Goal: Check status: Check status

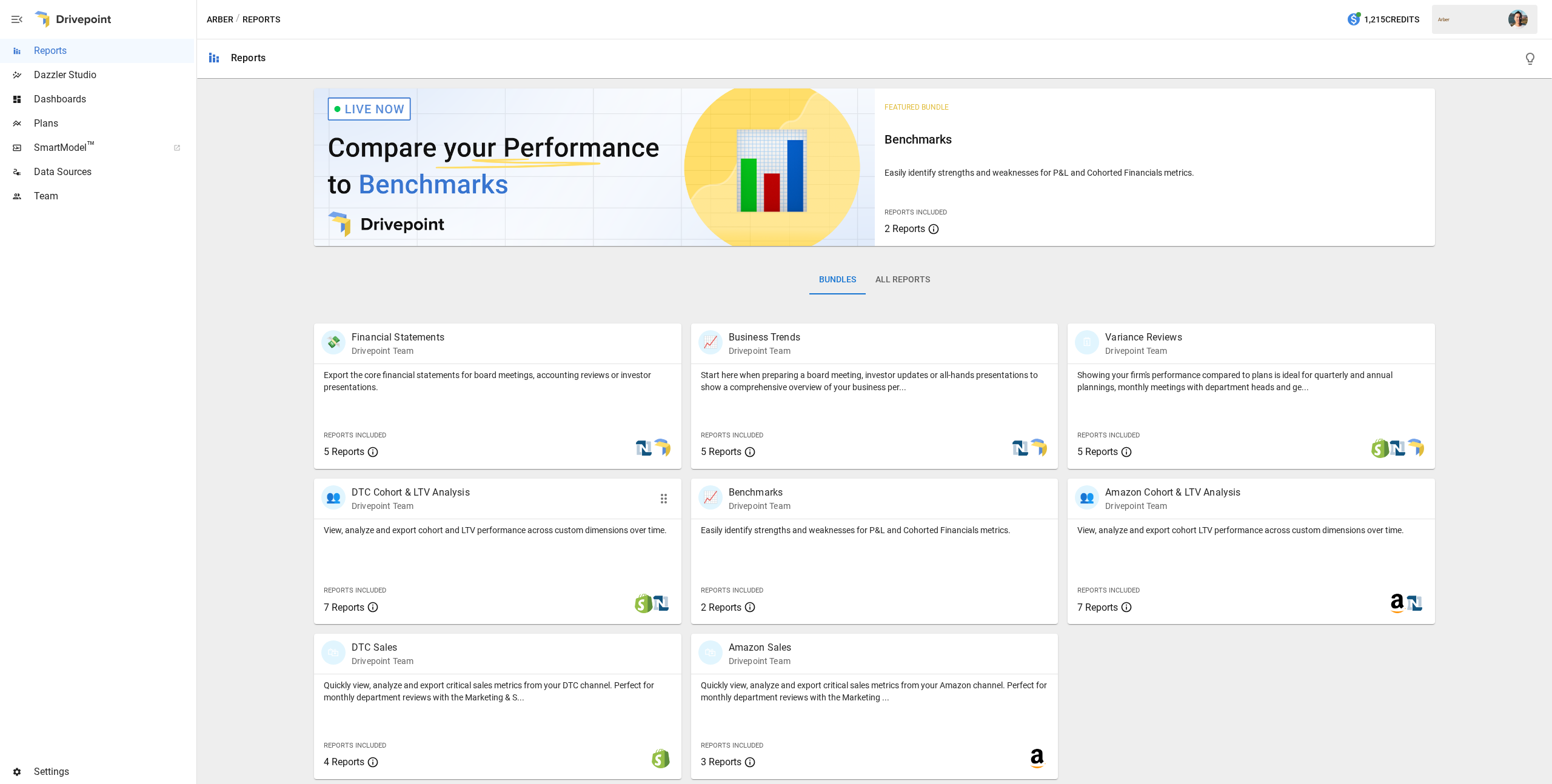
click at [506, 514] on div "👥 DTC Cohort & LTV Analysis Drivepoint Team" at bounding box center [498, 498] width 367 height 40
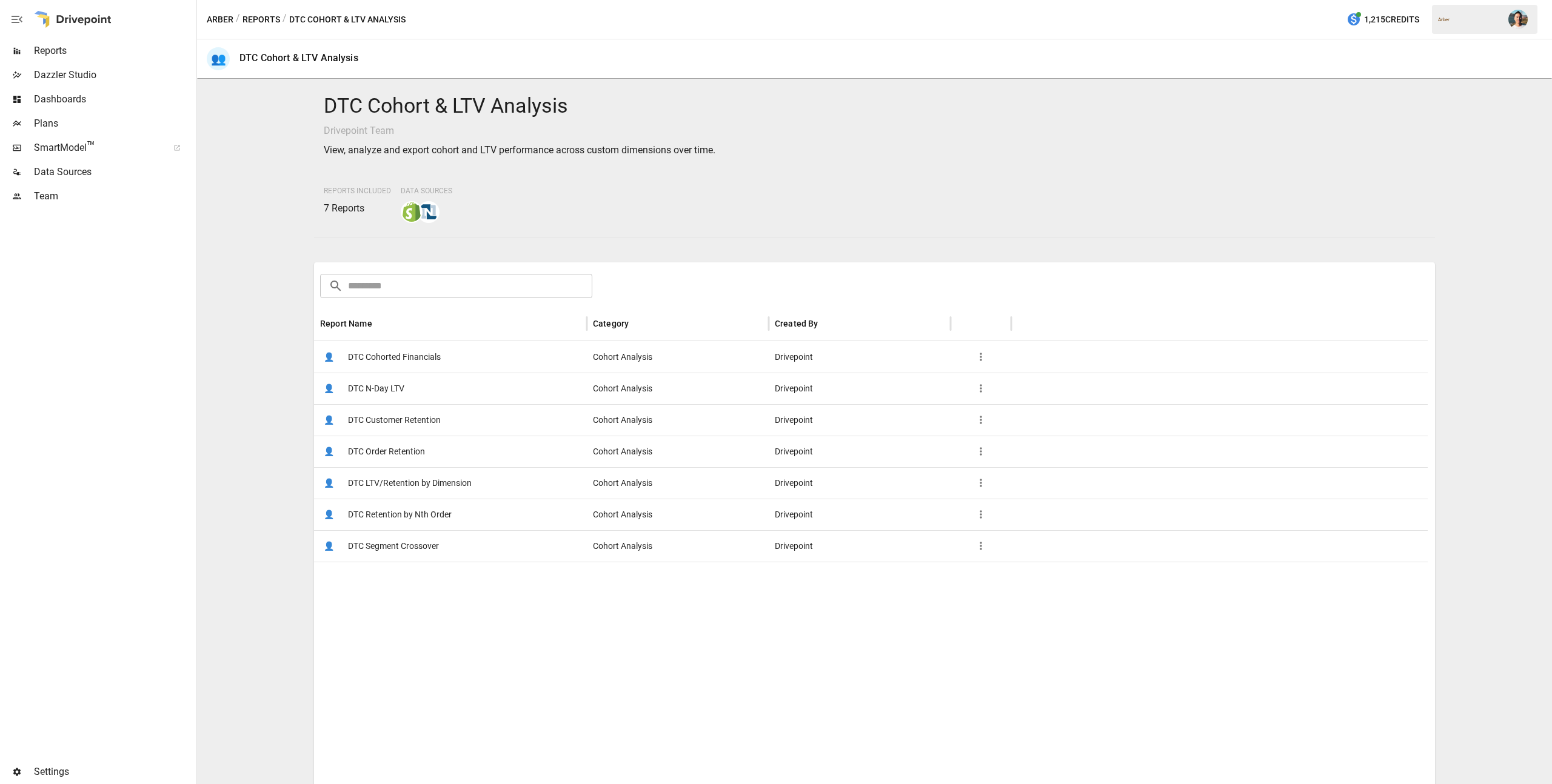
click at [441, 420] on div "👤 DTC Customer Retention" at bounding box center [450, 420] width 273 height 31
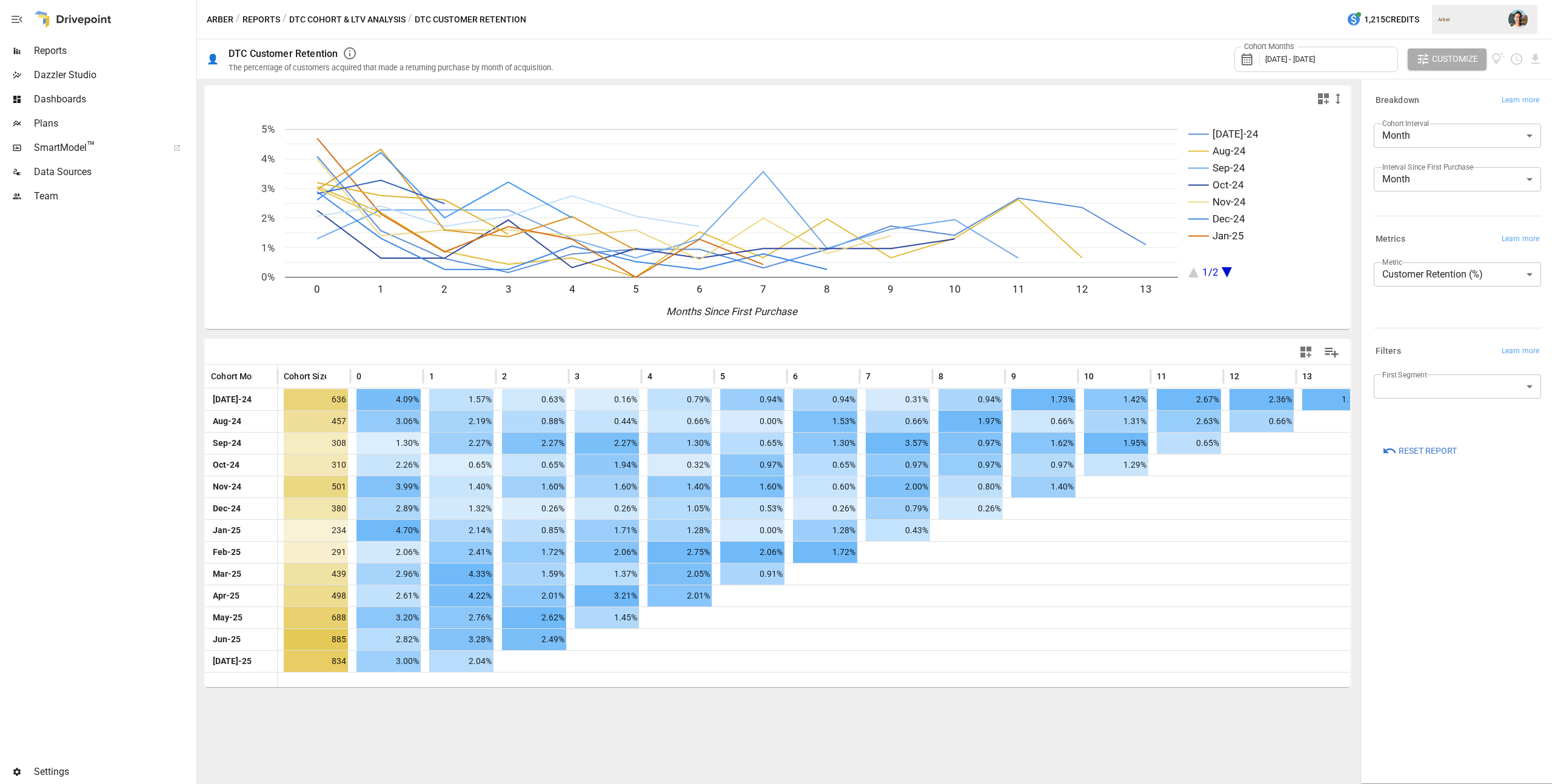
click at [1346, 63] on div "Cohort Months [DATE] - [DATE]" at bounding box center [1317, 60] width 164 height 25
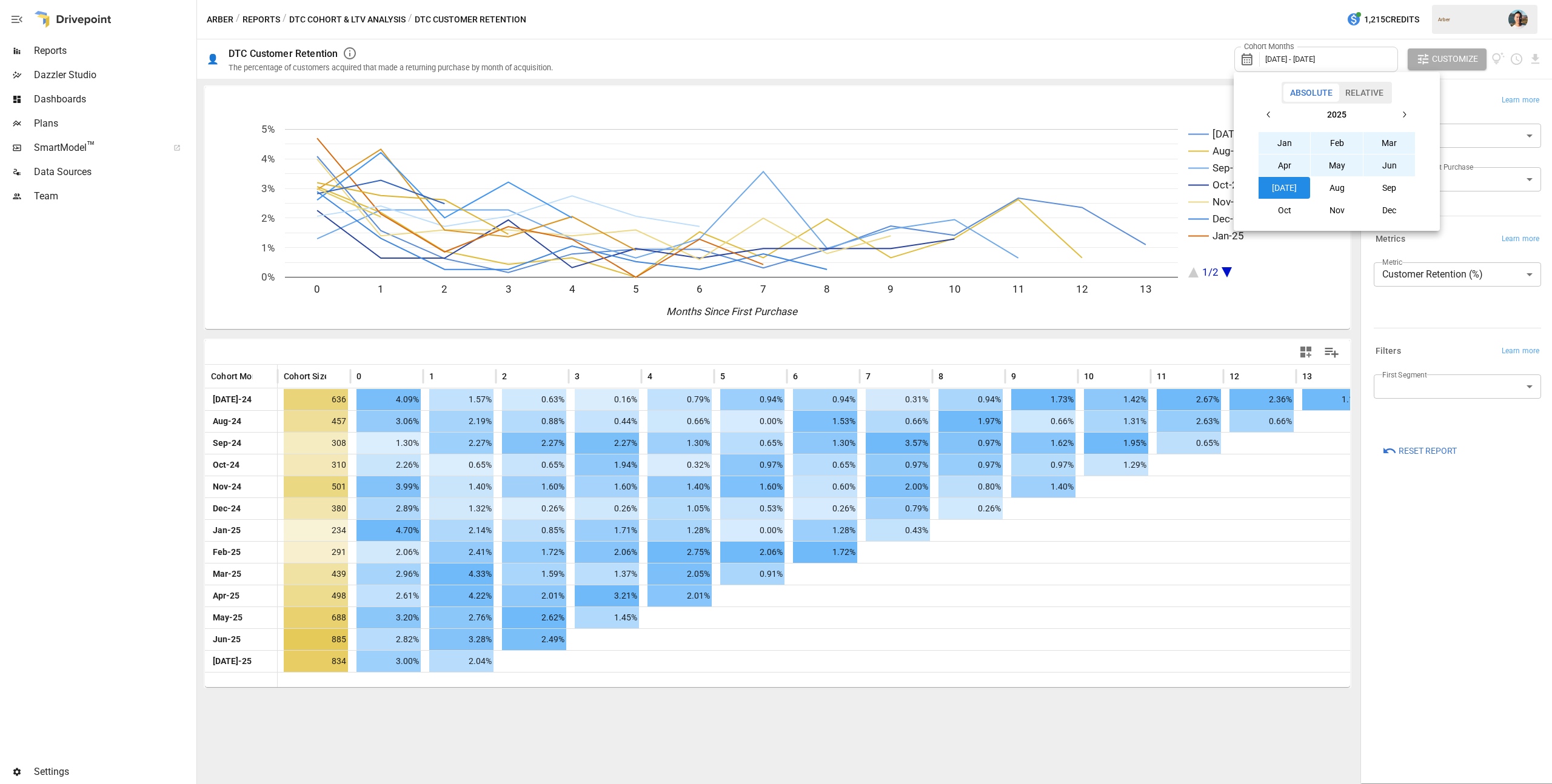
click at [1351, 190] on button "Aug" at bounding box center [1336, 187] width 52 height 21
click at [1277, 118] on button "button" at bounding box center [1269, 114] width 21 height 21
click at [1345, 186] on button "Aug" at bounding box center [1336, 187] width 52 height 21
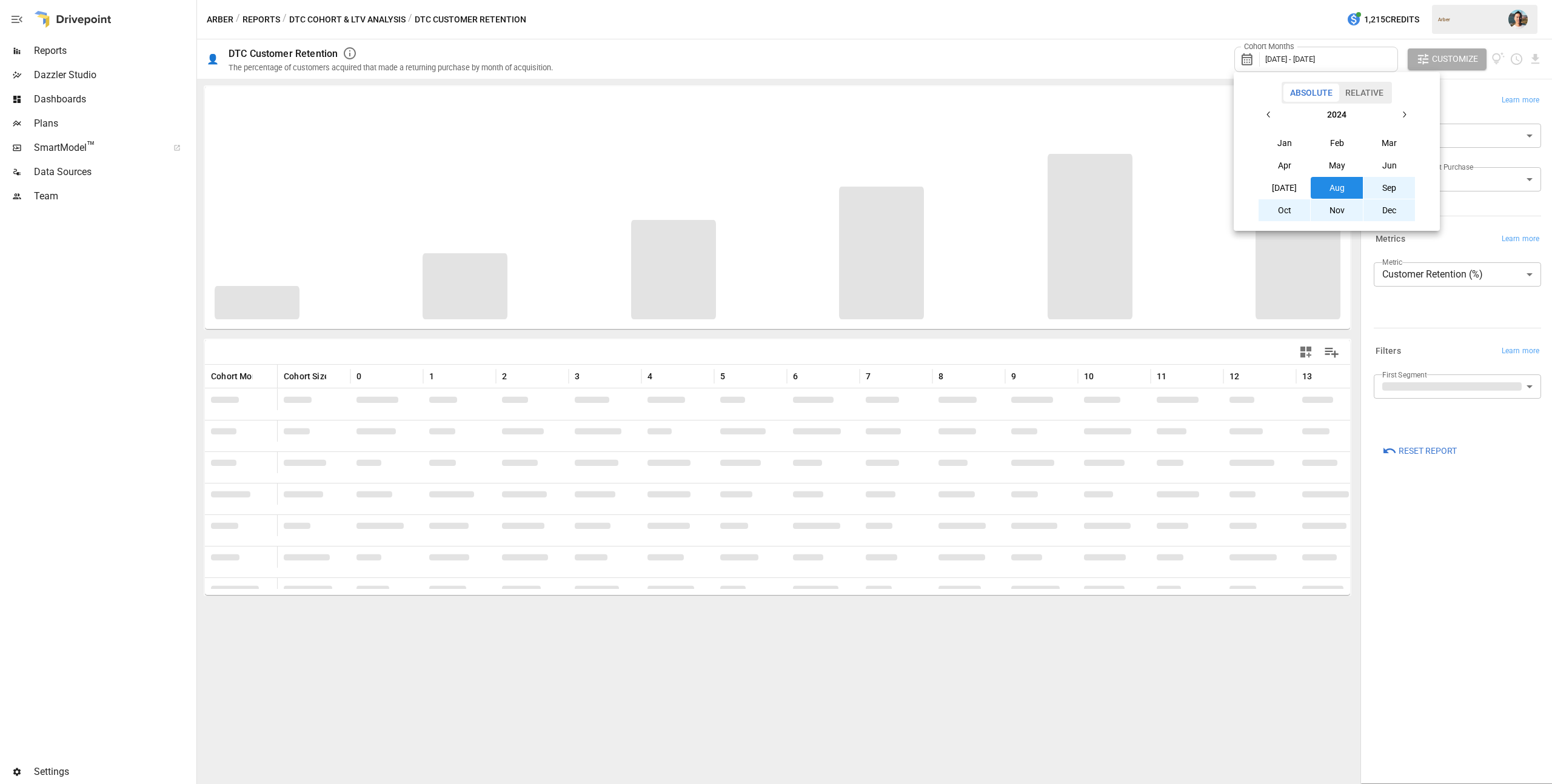
click at [1464, 338] on div at bounding box center [776, 392] width 1552 height 784
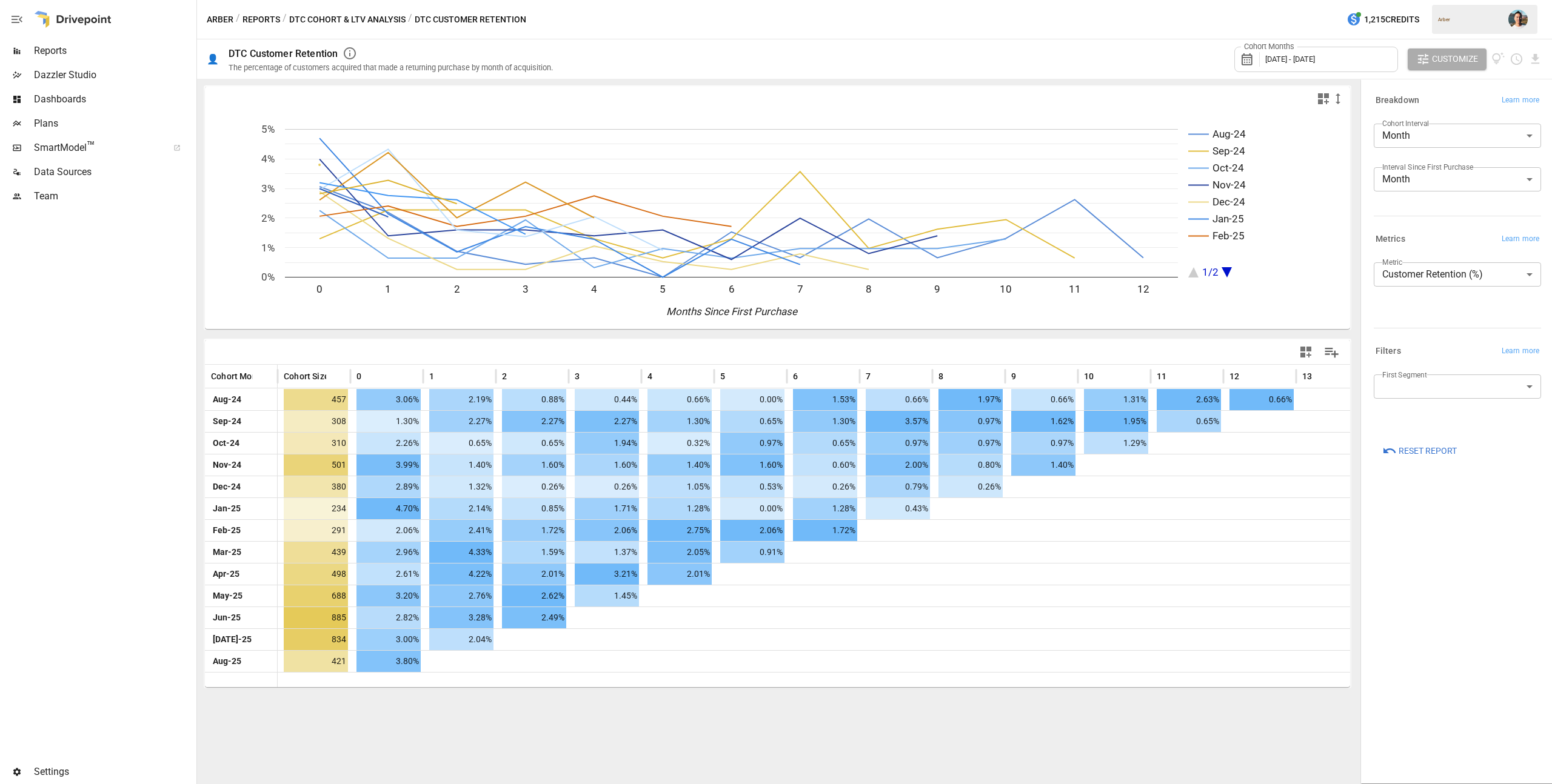
click at [242, 23] on button "Reports" at bounding box center [261, 20] width 37 height 16
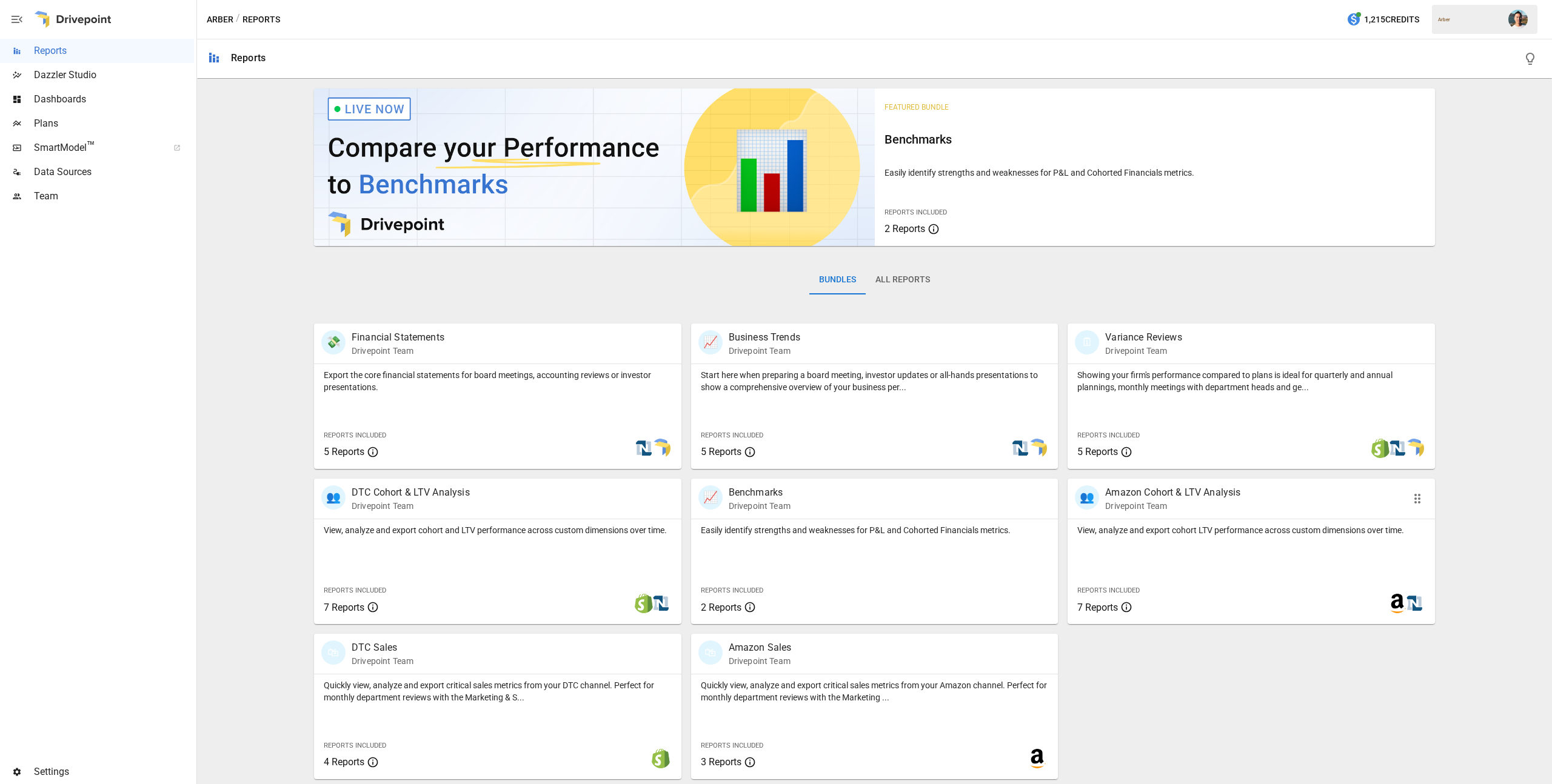
click at [1143, 546] on div "View, analyze and export cohort LTV performance across custom dimensions over t…" at bounding box center [1251, 571] width 367 height 104
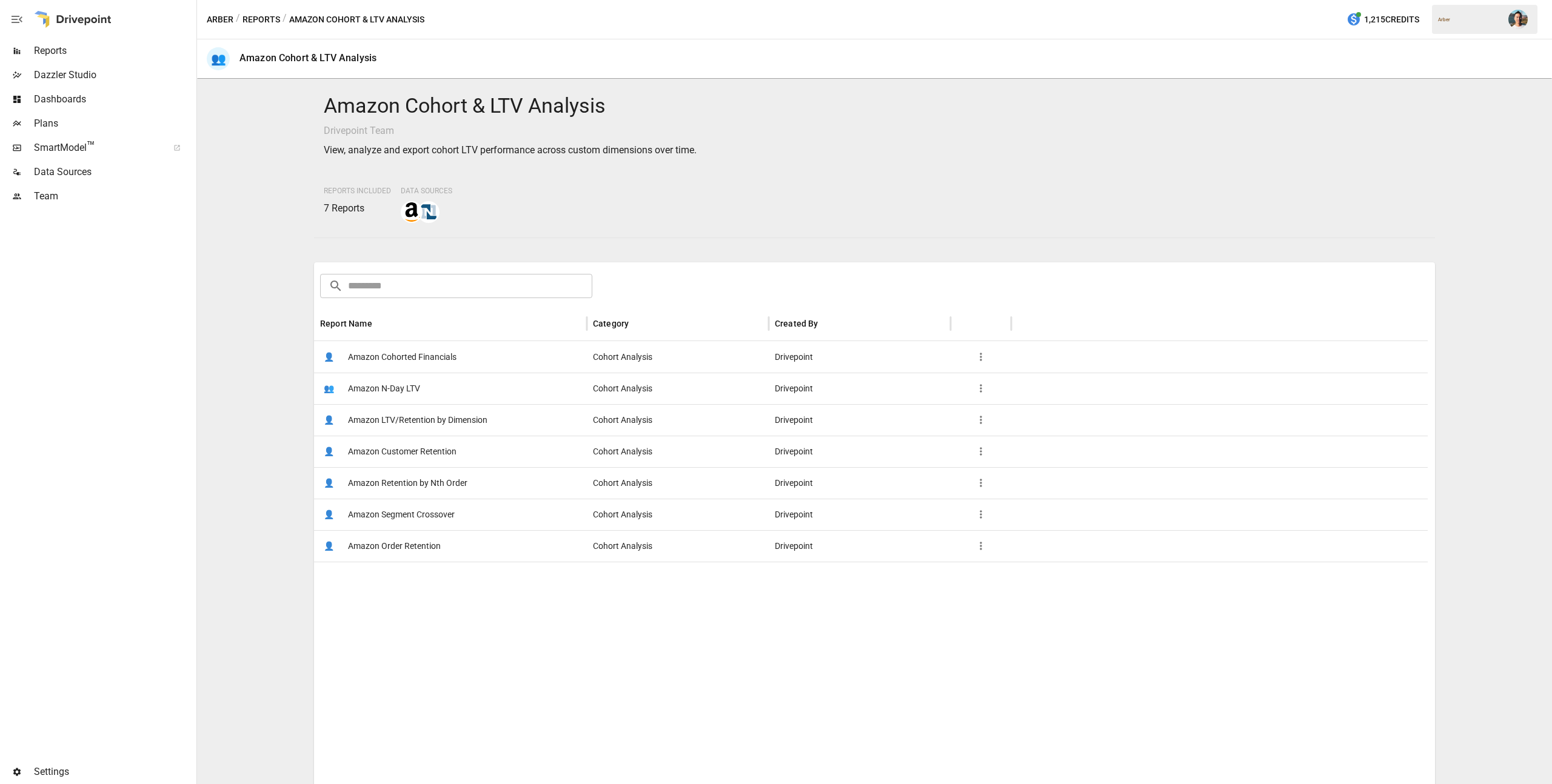
click at [430, 443] on span "Amazon Customer Retention" at bounding box center [401, 452] width 108 height 31
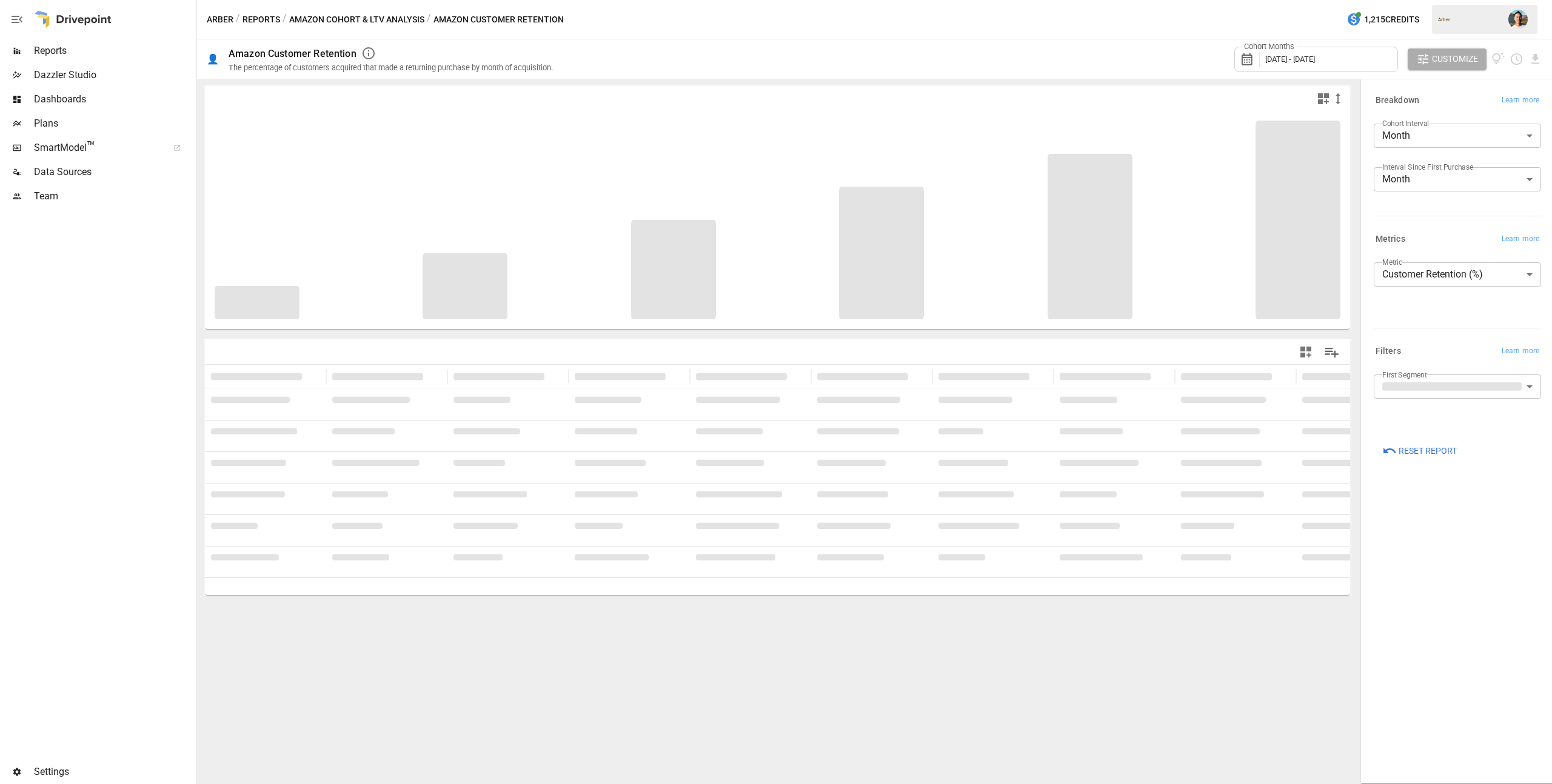
click at [1316, 61] on span "[DATE] - [DATE]" at bounding box center [1290, 59] width 50 height 9
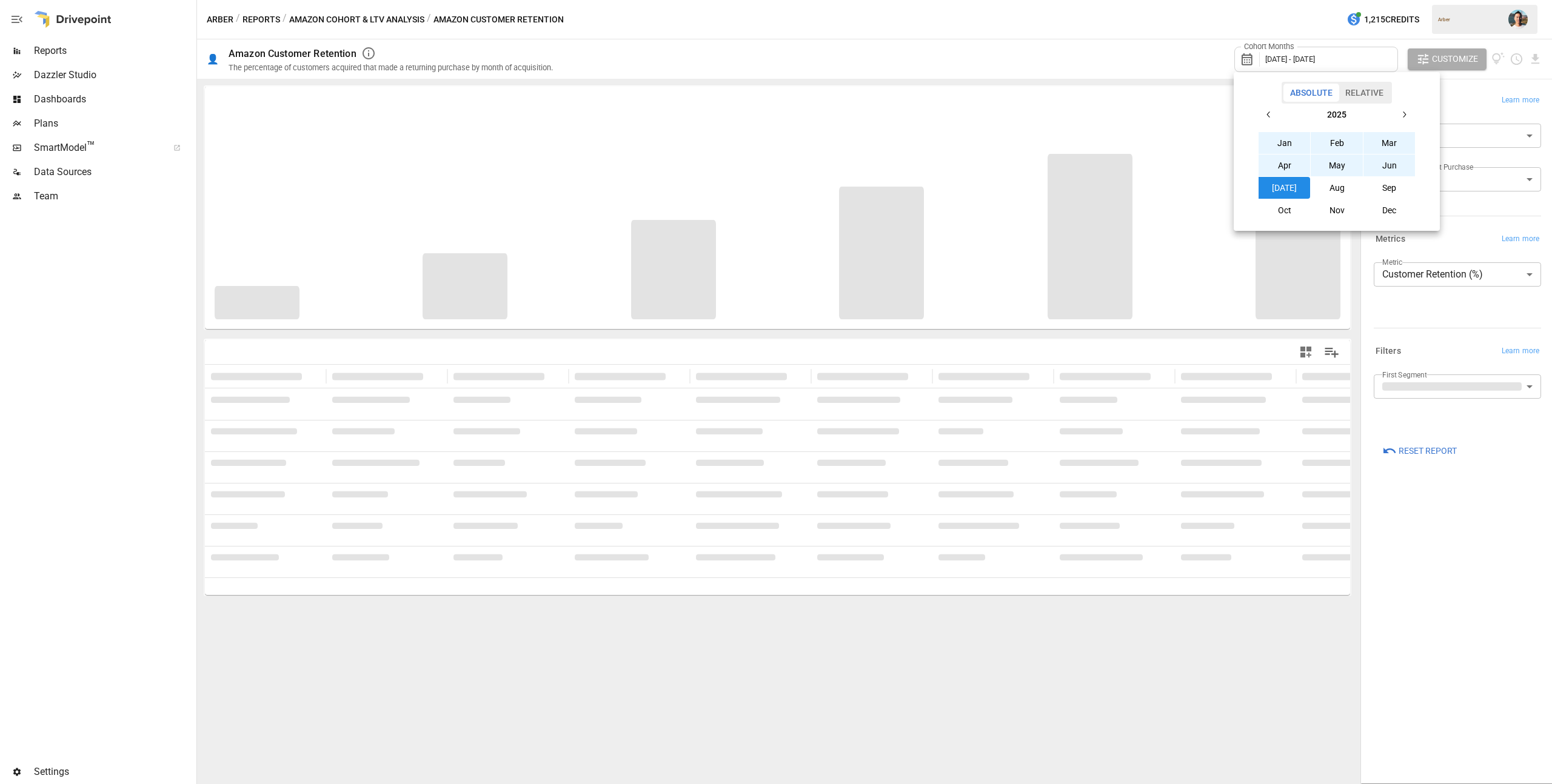
click at [1346, 185] on button "Aug" at bounding box center [1336, 187] width 52 height 21
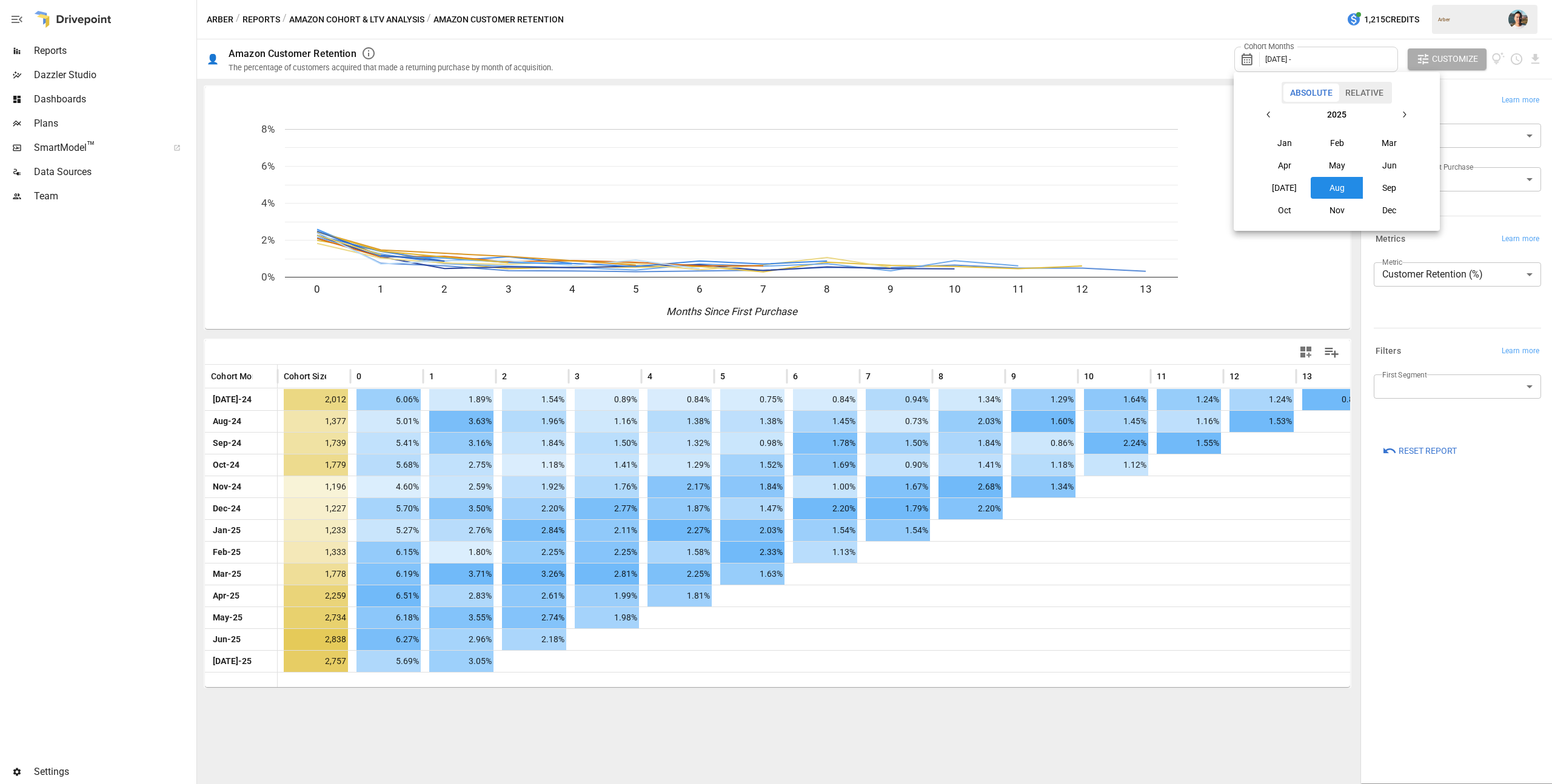
click at [1270, 110] on icon "button" at bounding box center [1269, 114] width 10 height 10
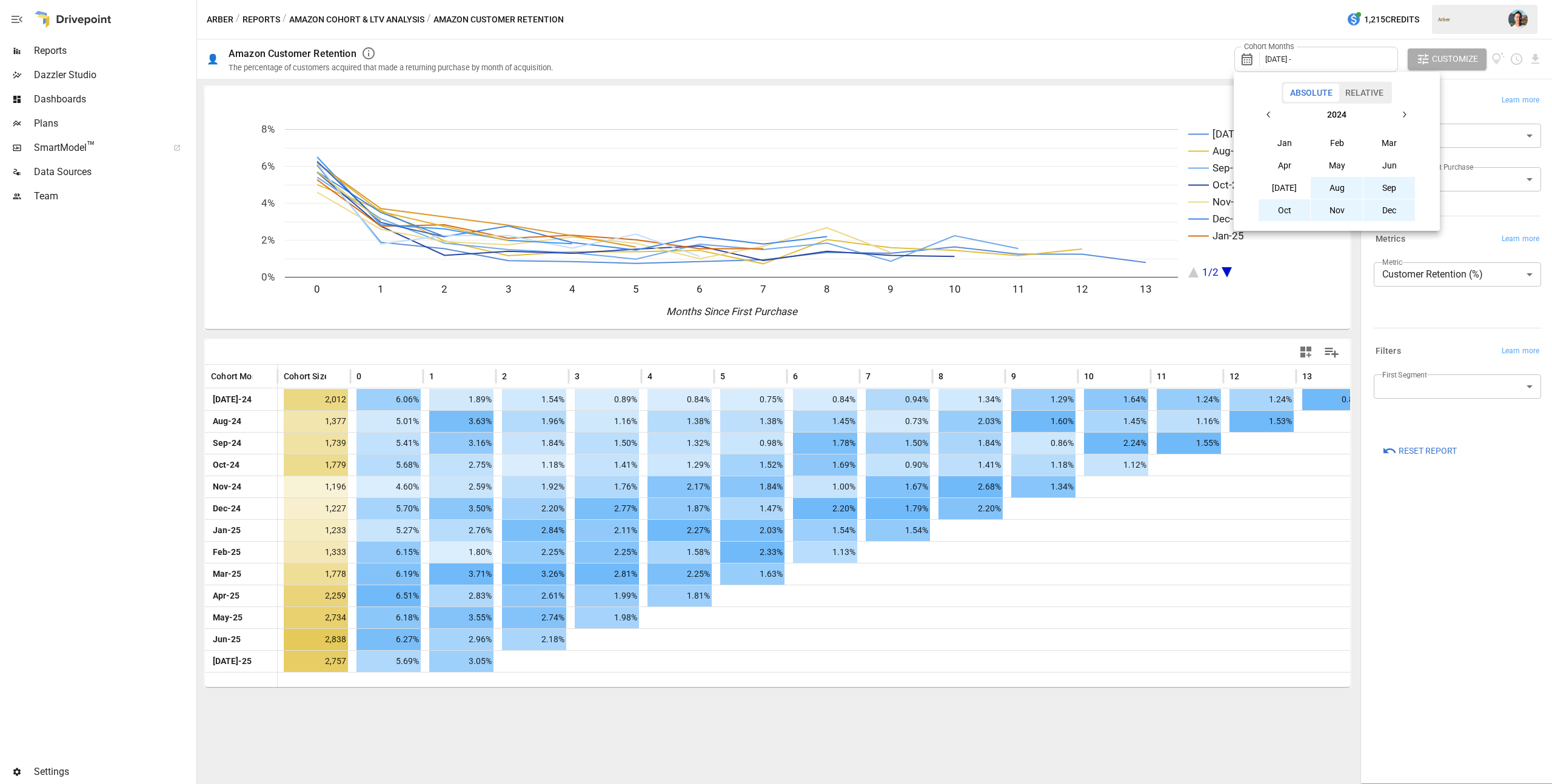
click at [1333, 185] on button "Aug" at bounding box center [1336, 187] width 52 height 21
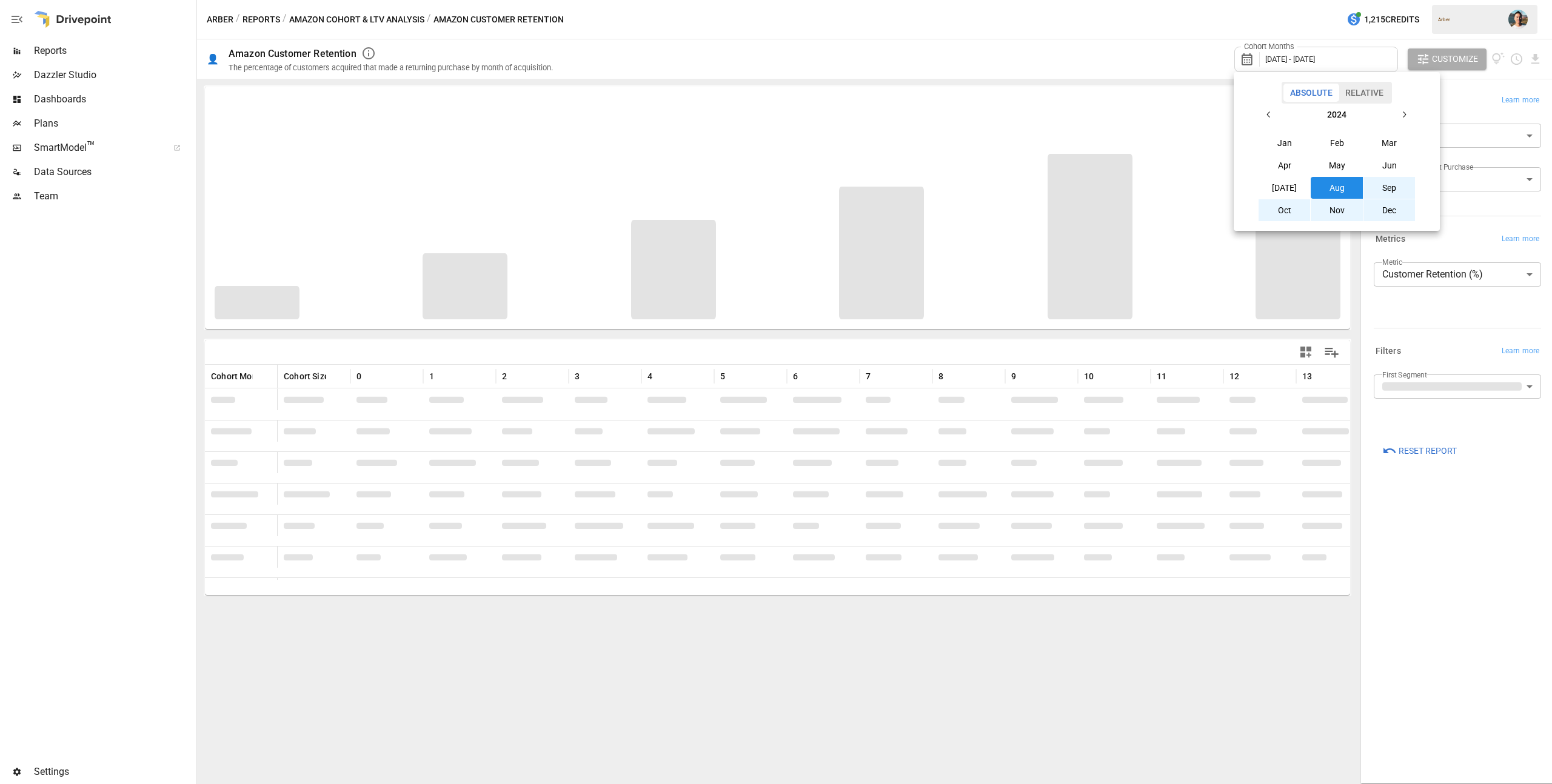
click at [1464, 332] on div at bounding box center [776, 392] width 1552 height 784
